Goal: Transaction & Acquisition: Purchase product/service

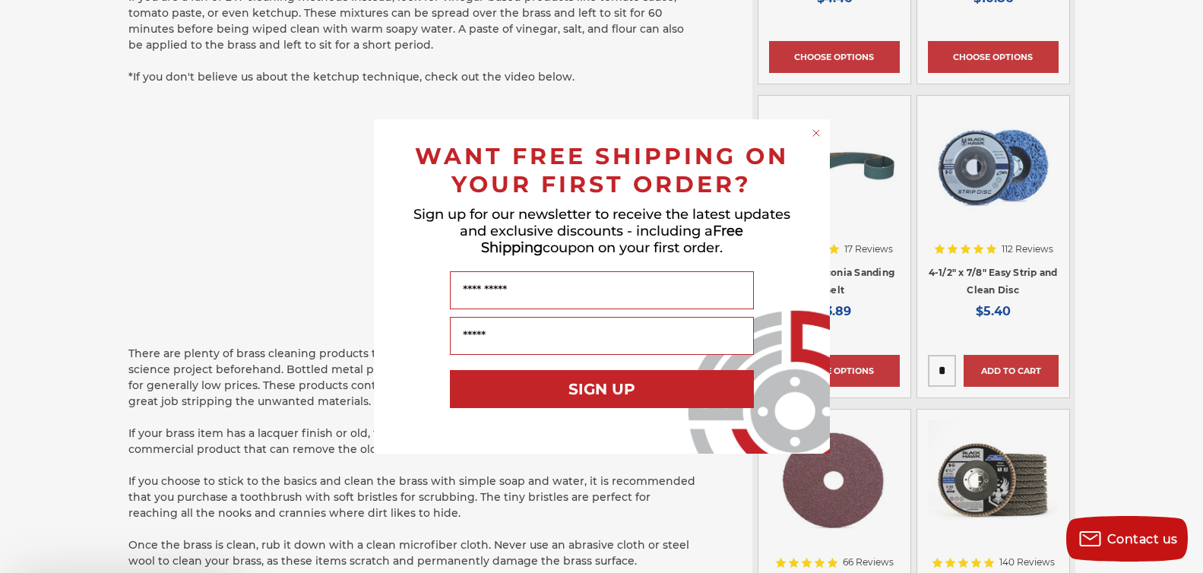
scroll to position [1307, 0]
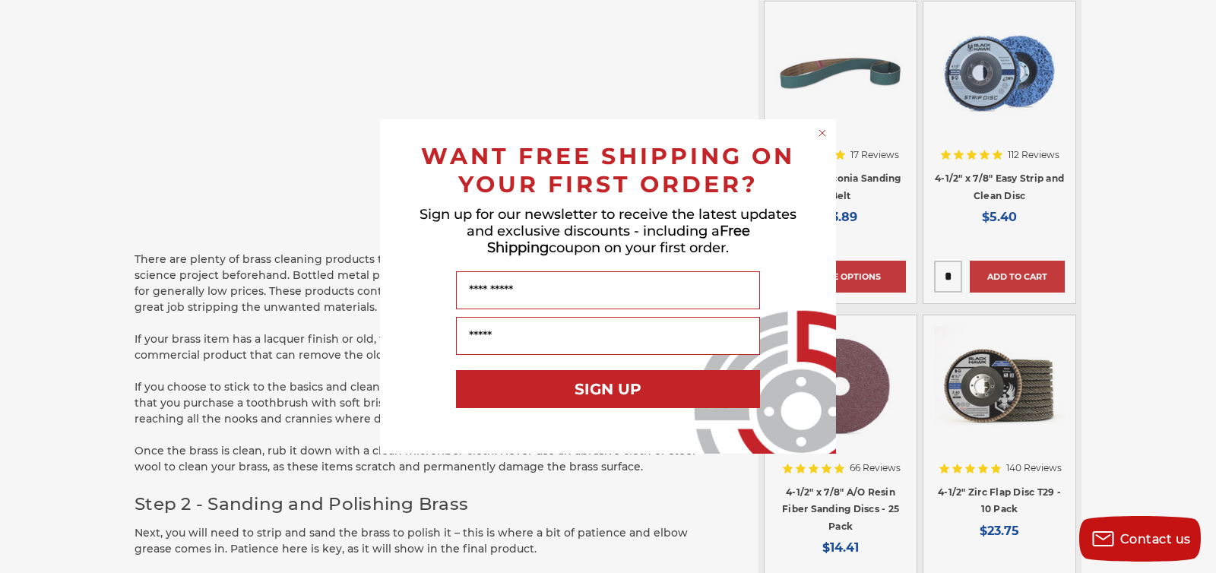
click at [822, 135] on circle "Close dialog" at bounding box center [822, 133] width 14 height 14
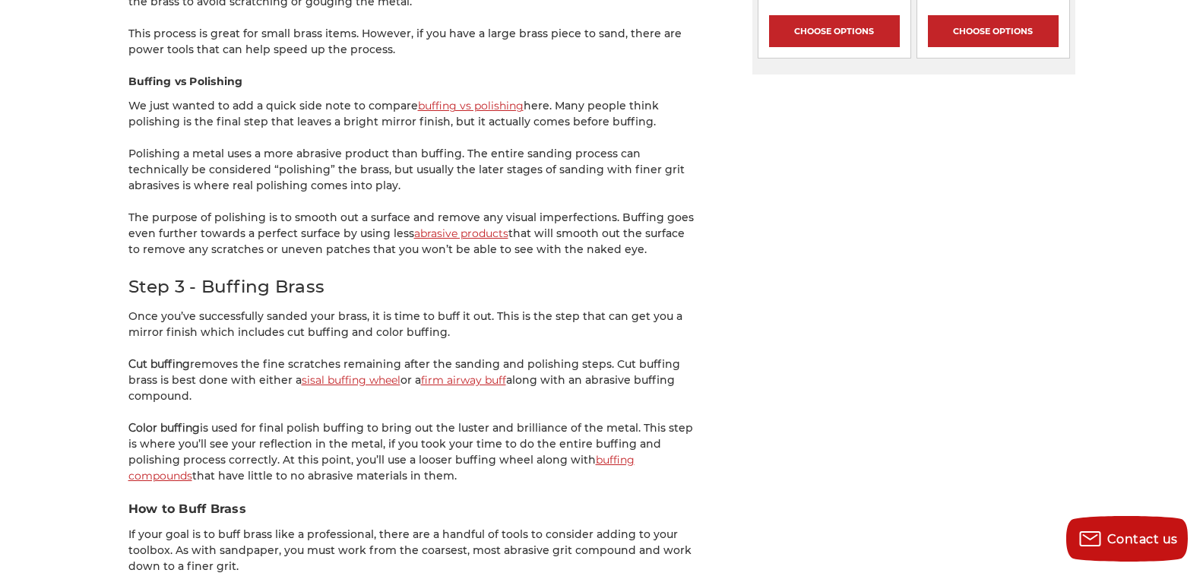
scroll to position [2209, 0]
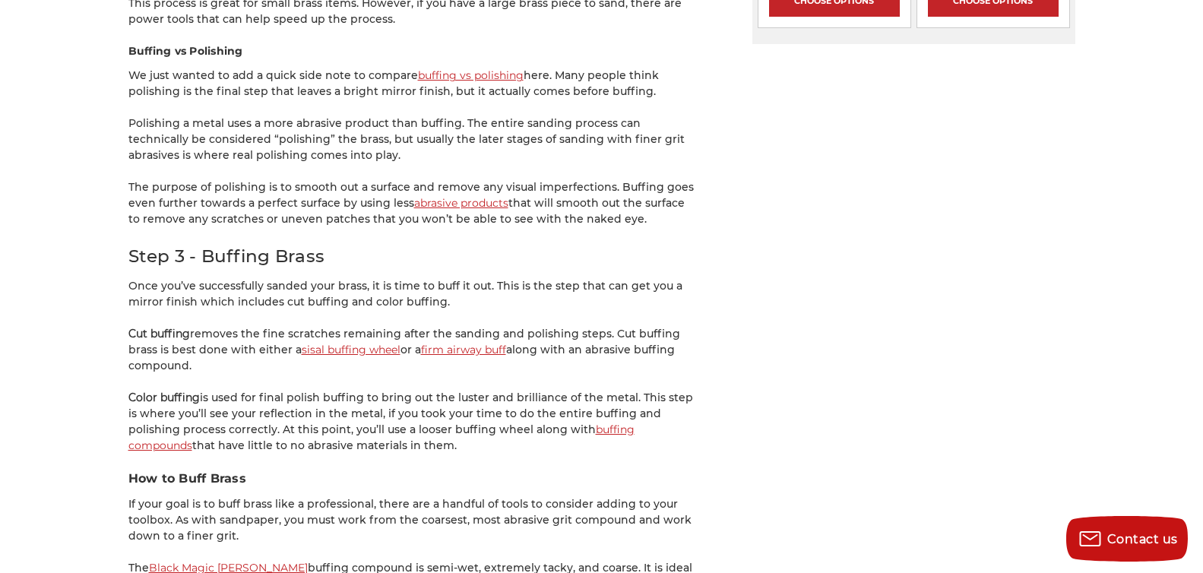
click at [325, 343] on link "sisal buffing wheel" at bounding box center [351, 350] width 99 height 14
